Goal: Transaction & Acquisition: Purchase product/service

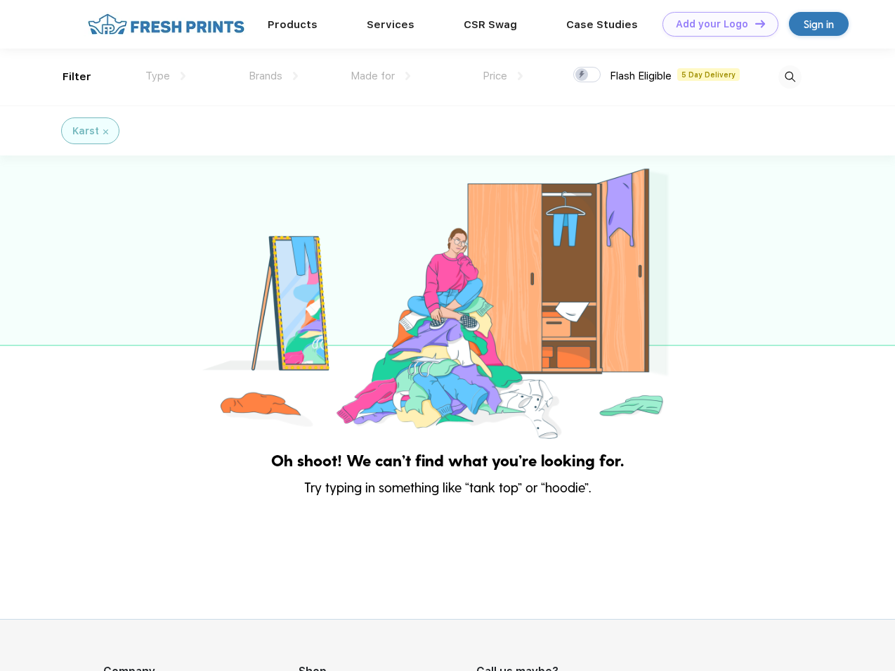
click at [716, 24] on link "Add your Logo Design Tool" at bounding box center [721, 24] width 116 height 25
click at [0, 0] on div "Design Tool" at bounding box center [0, 0] width 0 height 0
click at [754, 23] on link "Add your Logo Design Tool" at bounding box center [721, 24] width 116 height 25
click at [67, 77] on div "Filter" at bounding box center [77, 77] width 29 height 16
click at [166, 76] on span "Type" at bounding box center [157, 76] width 25 height 13
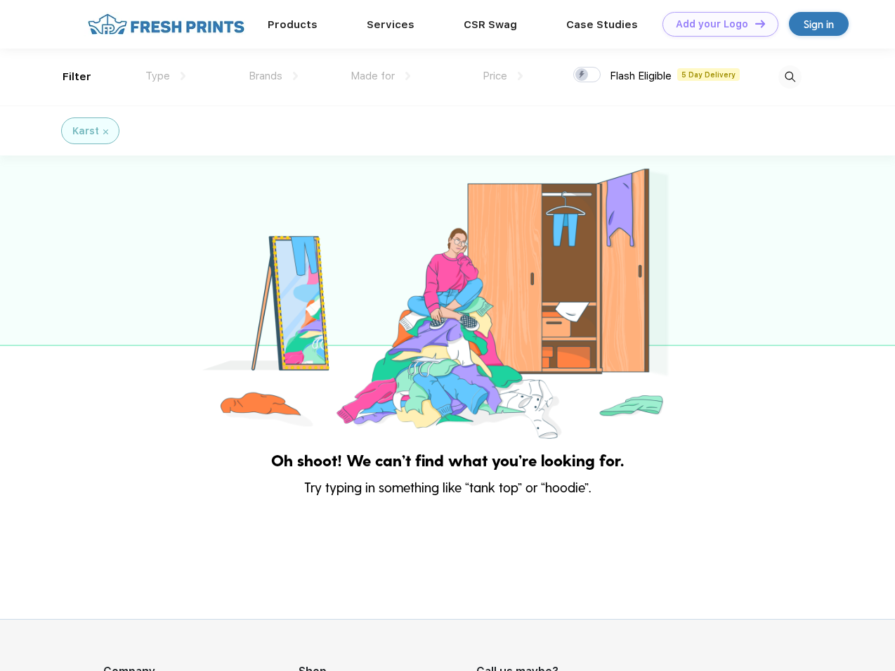
click at [273, 76] on span "Brands" at bounding box center [266, 76] width 34 height 13
click at [381, 76] on span "Made for" at bounding box center [373, 76] width 44 height 13
click at [503, 76] on span "Price" at bounding box center [495, 76] width 25 height 13
click at [588, 75] on div at bounding box center [587, 74] width 27 height 15
click at [583, 75] on input "checkbox" at bounding box center [578, 70] width 9 height 9
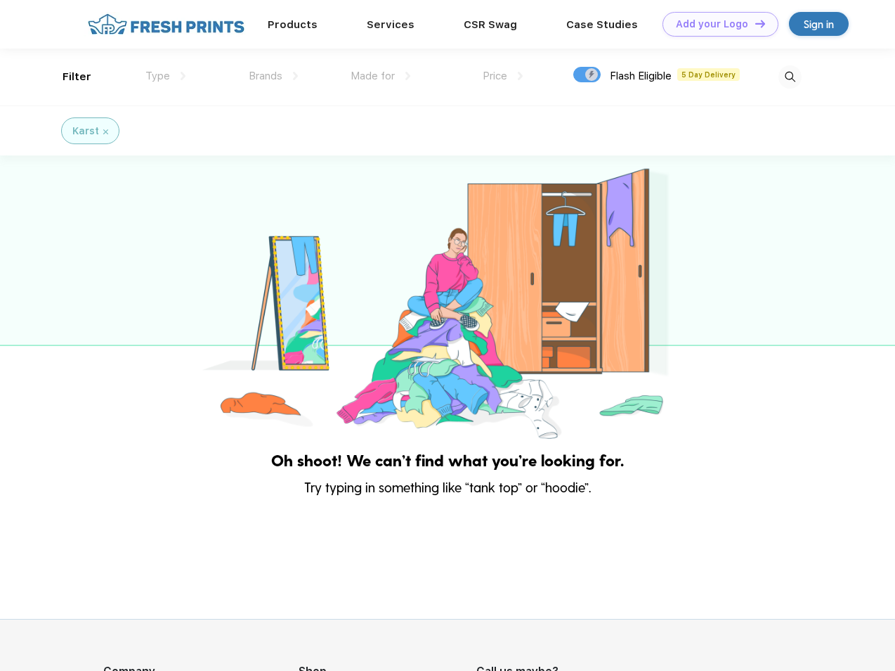
click at [790, 77] on img at bounding box center [790, 76] width 23 height 23
